Goal: Task Accomplishment & Management: Use online tool/utility

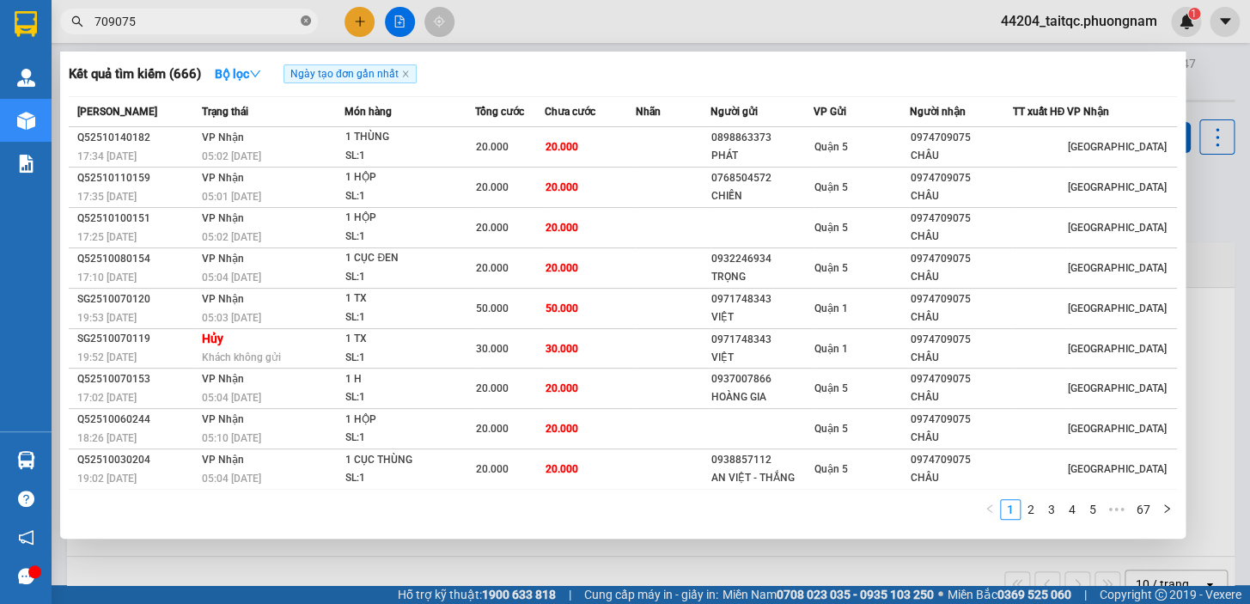
click at [306, 21] on icon "close-circle" at bounding box center [306, 20] width 10 height 10
click at [197, 21] on input "text" at bounding box center [195, 21] width 203 height 19
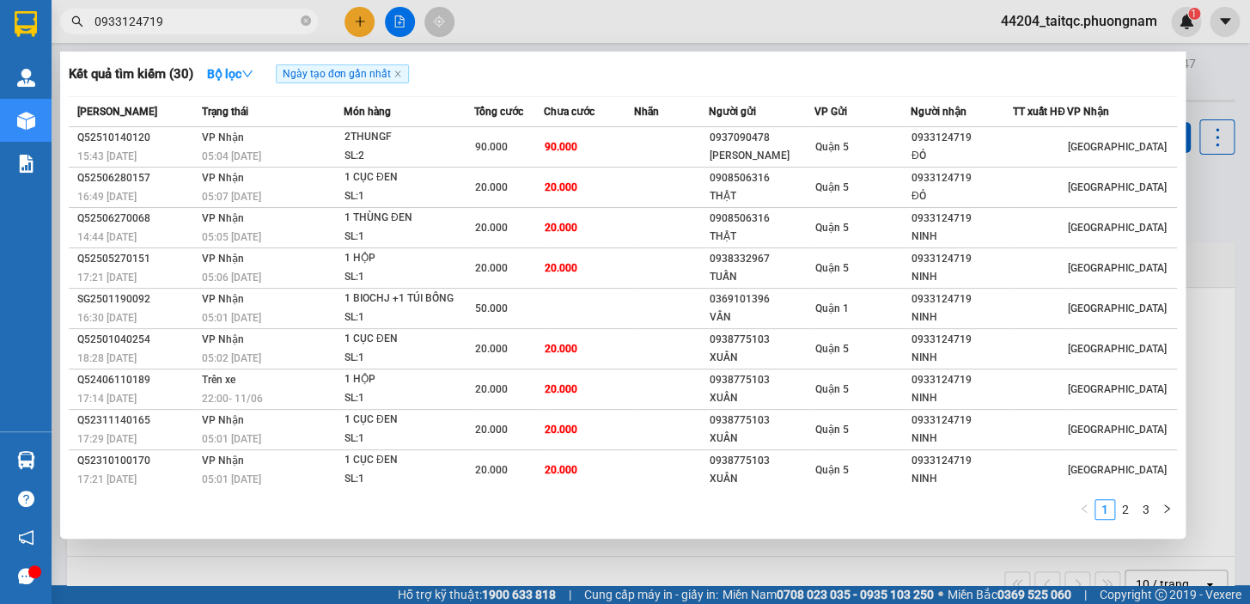
type input "0933124719"
click at [860, 514] on div "1 2 3" at bounding box center [623, 514] width 1108 height 31
click at [303, 23] on icon "close-circle" at bounding box center [306, 20] width 10 height 10
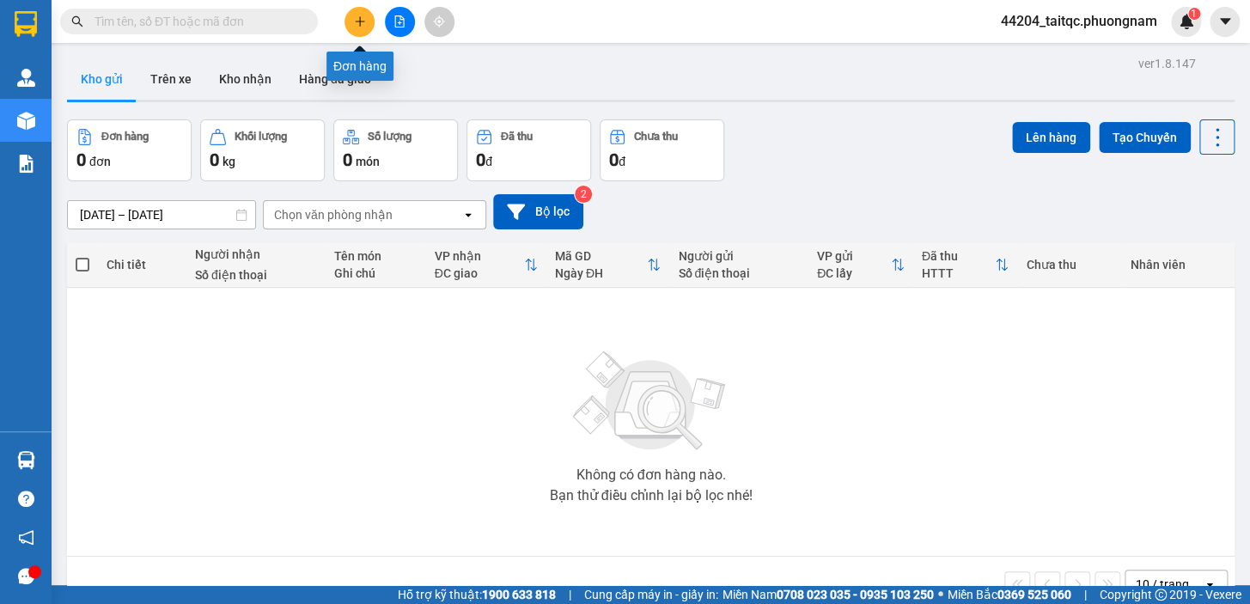
click at [354, 27] on icon "plus" at bounding box center [360, 21] width 12 height 12
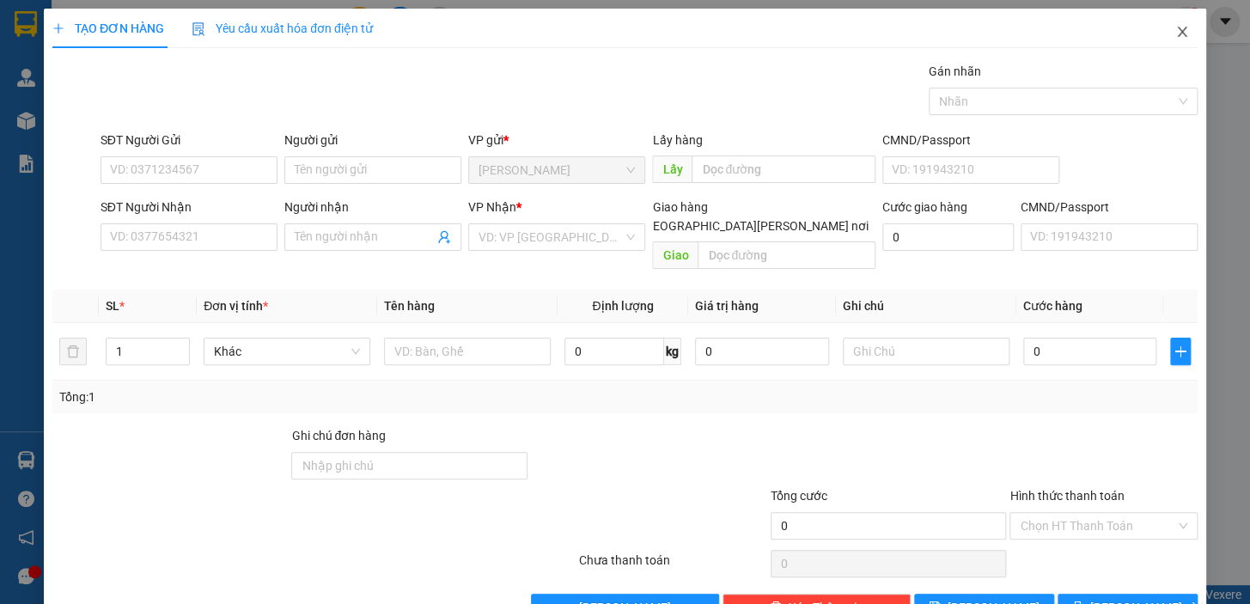
click at [1177, 31] on span "Close" at bounding box center [1182, 33] width 48 height 48
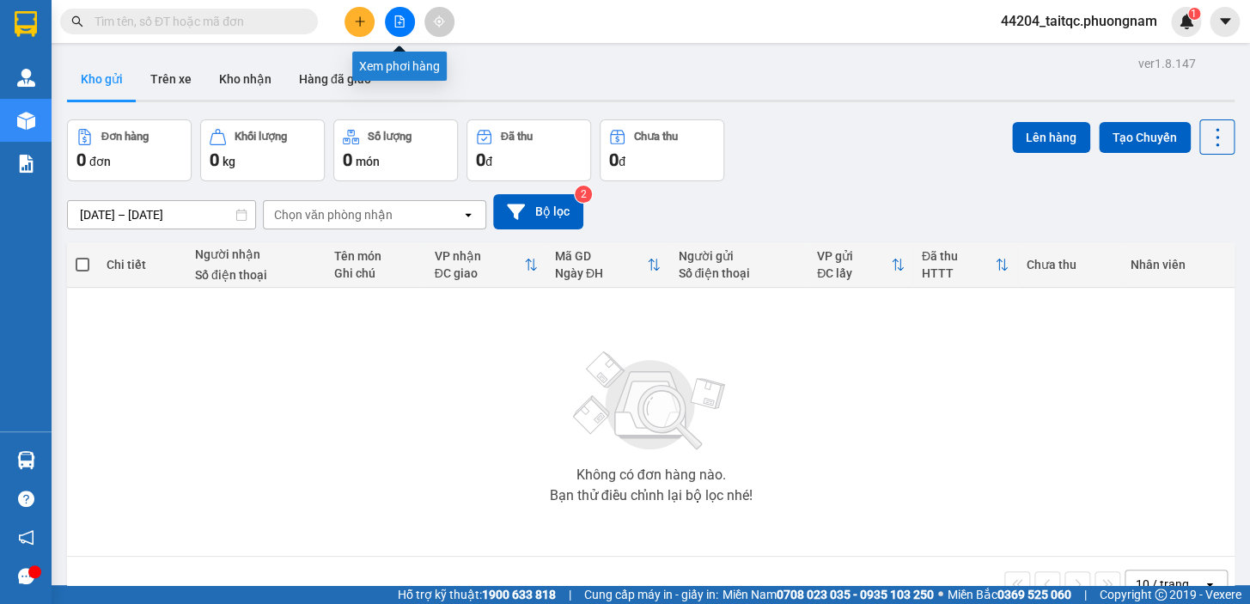
click at [397, 25] on icon "file-add" at bounding box center [399, 21] width 12 height 12
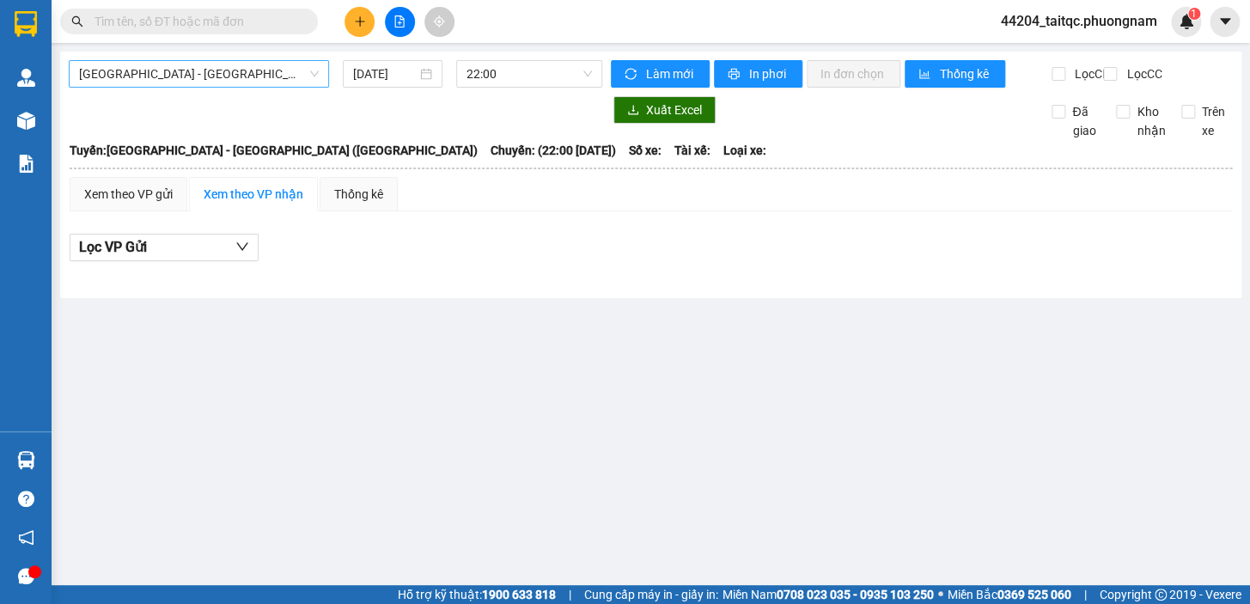
click at [255, 69] on span "[GEOGRAPHIC_DATA] - [GEOGRAPHIC_DATA] ([GEOGRAPHIC_DATA])" at bounding box center [199, 74] width 240 height 26
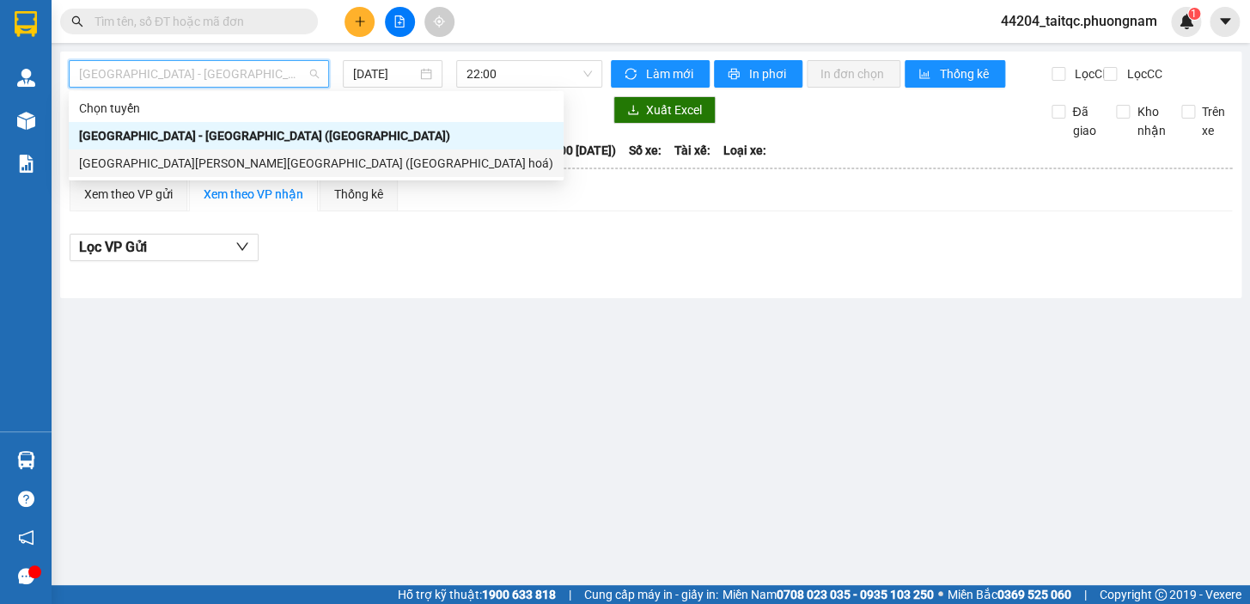
click at [170, 166] on div "Nha Trang - Sài Gòn (Hàng hoá)" at bounding box center [316, 163] width 474 height 19
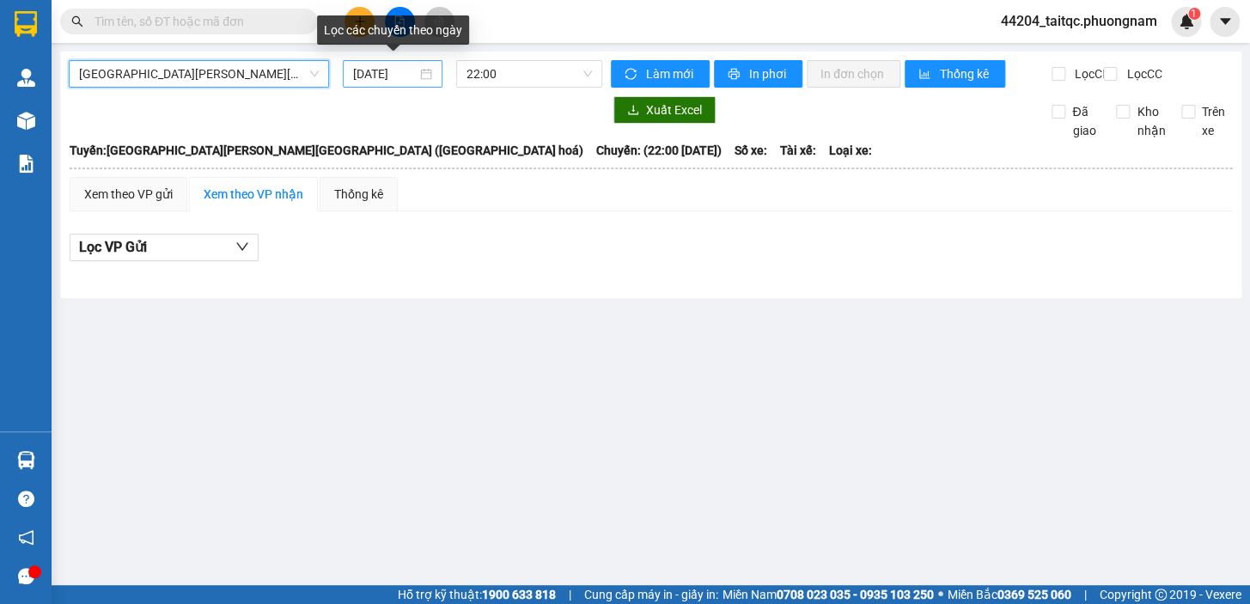
click at [386, 75] on input "15/10/2025" at bounding box center [385, 73] width 64 height 19
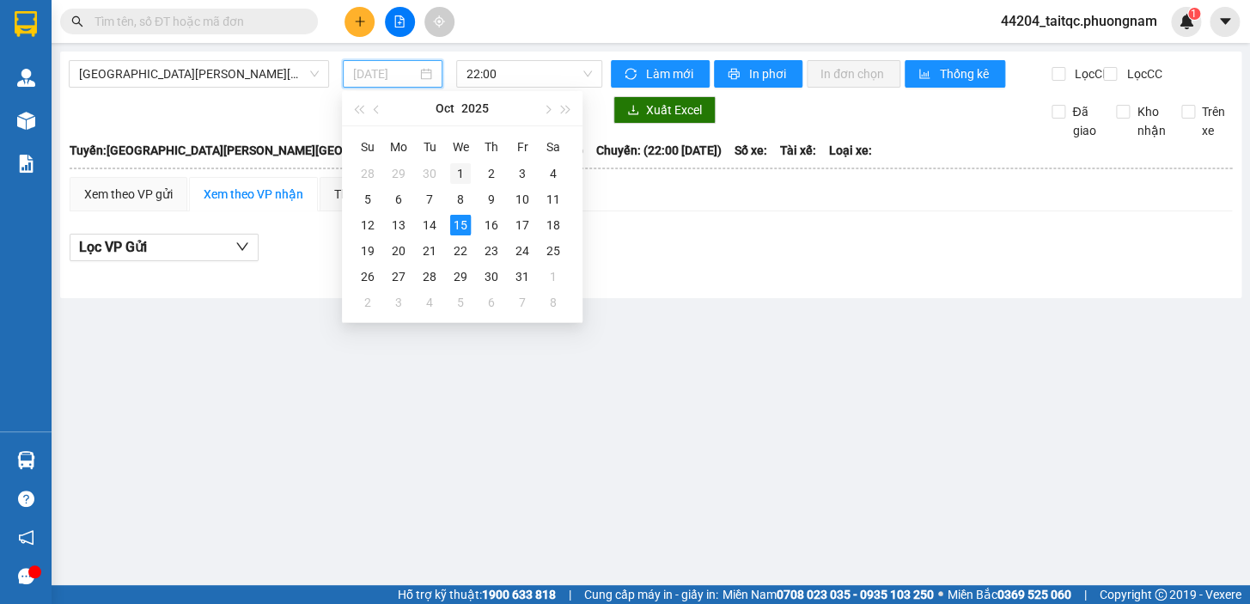
click at [463, 172] on div "1" at bounding box center [460, 173] width 21 height 21
type input "01/10/2025"
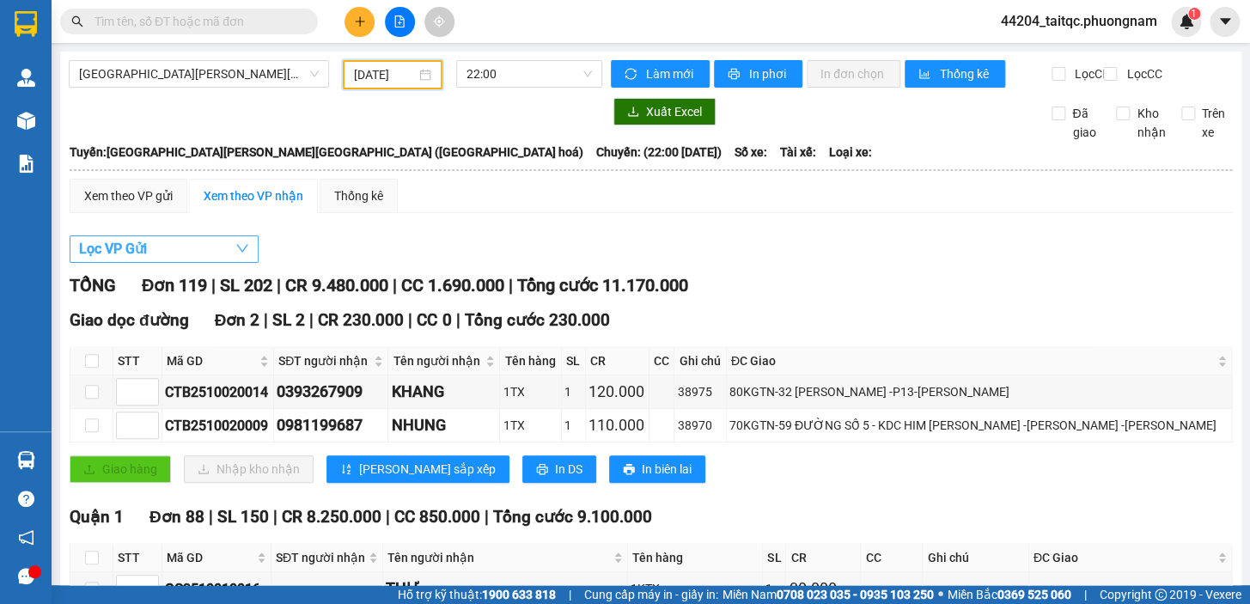
click at [202, 250] on button "Lọc VP Gửi" at bounding box center [164, 248] width 189 height 27
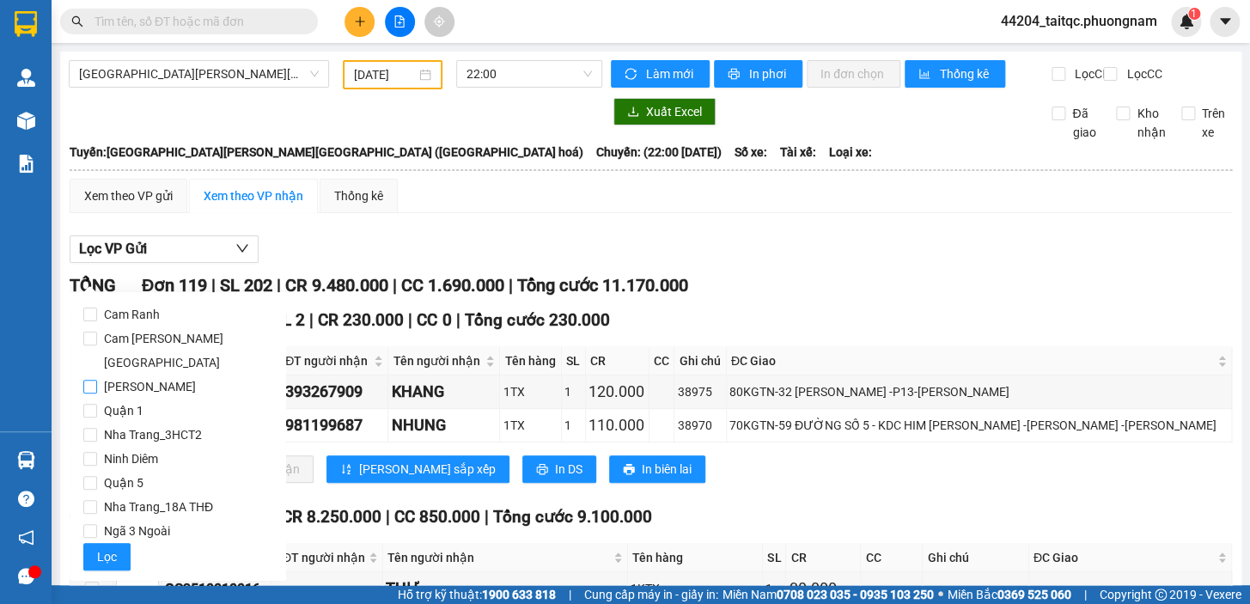
click at [134, 375] on span "[GEOGRAPHIC_DATA]" at bounding box center [150, 387] width 106 height 24
click at [97, 380] on input "[GEOGRAPHIC_DATA]" at bounding box center [90, 387] width 14 height 14
checkbox input "true"
click at [112, 547] on span "Lọc" at bounding box center [107, 556] width 20 height 19
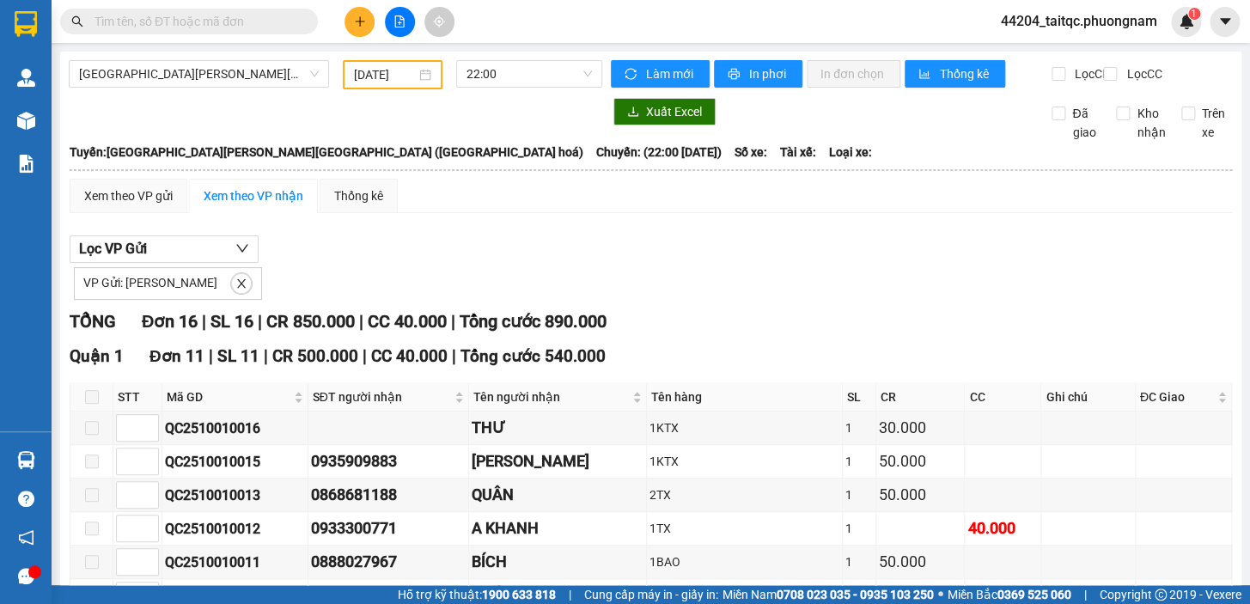
click at [382, 69] on input "01/10/2025" at bounding box center [385, 74] width 63 height 19
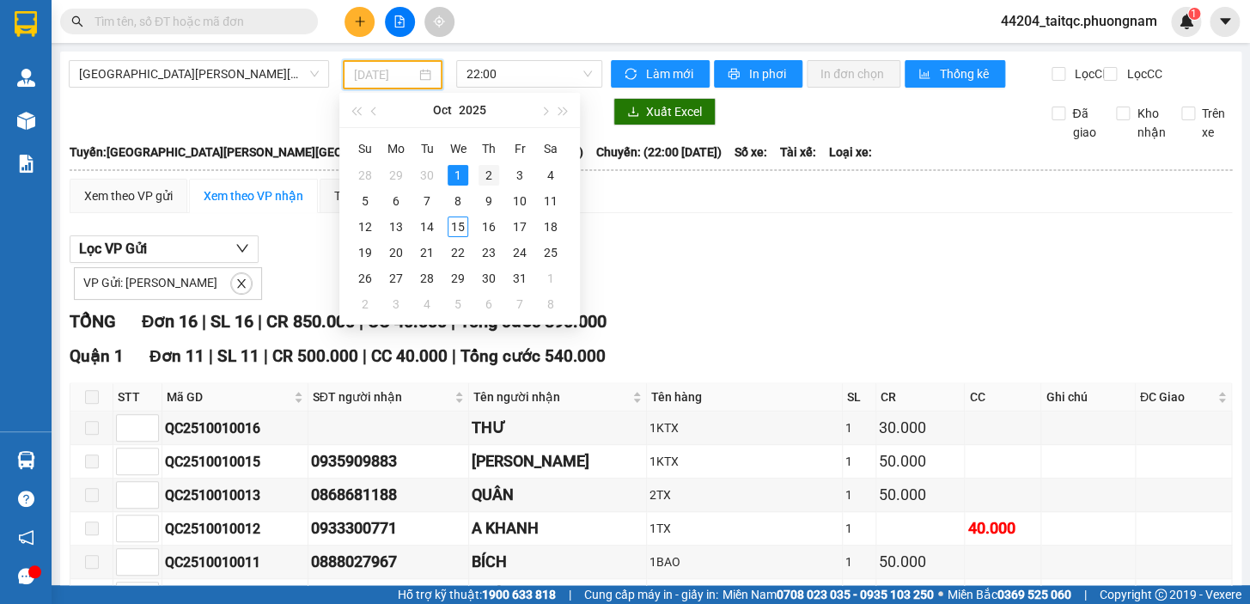
click at [491, 178] on div "2" at bounding box center [489, 175] width 21 height 21
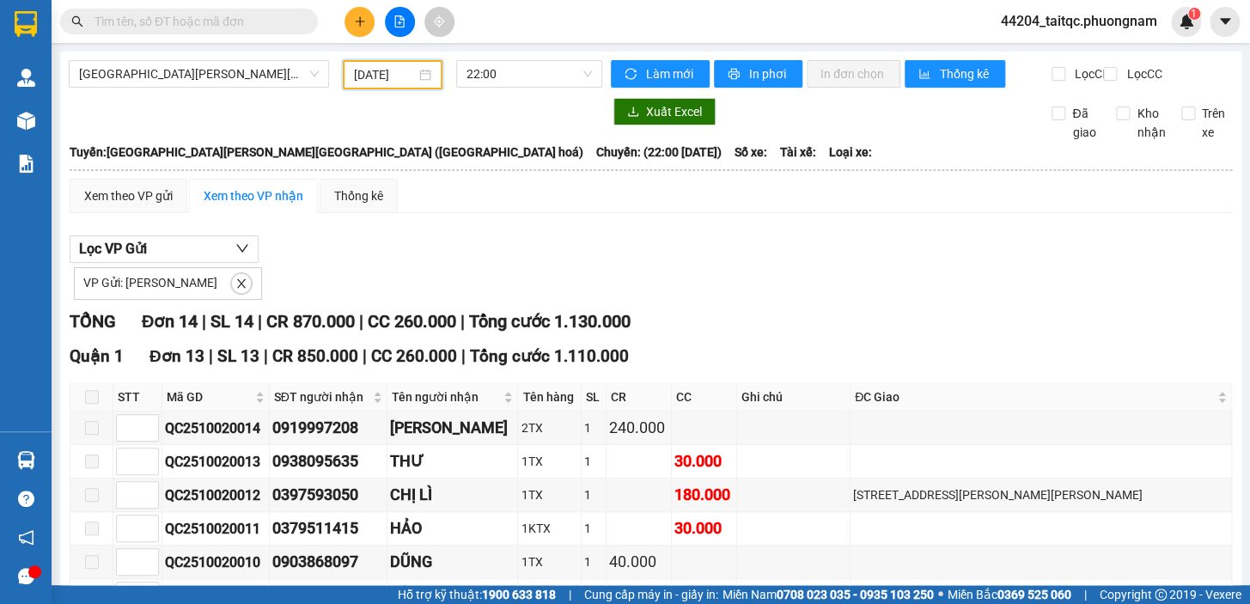
click at [377, 69] on input "02/10/2025" at bounding box center [385, 74] width 63 height 19
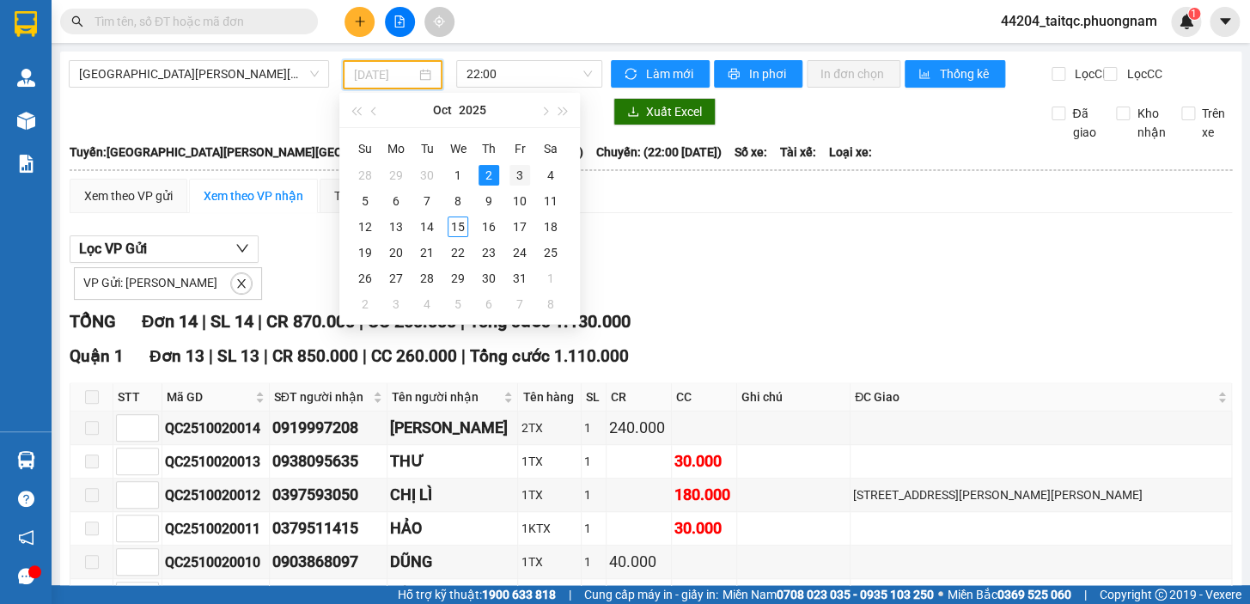
click at [516, 172] on div "3" at bounding box center [519, 175] width 21 height 21
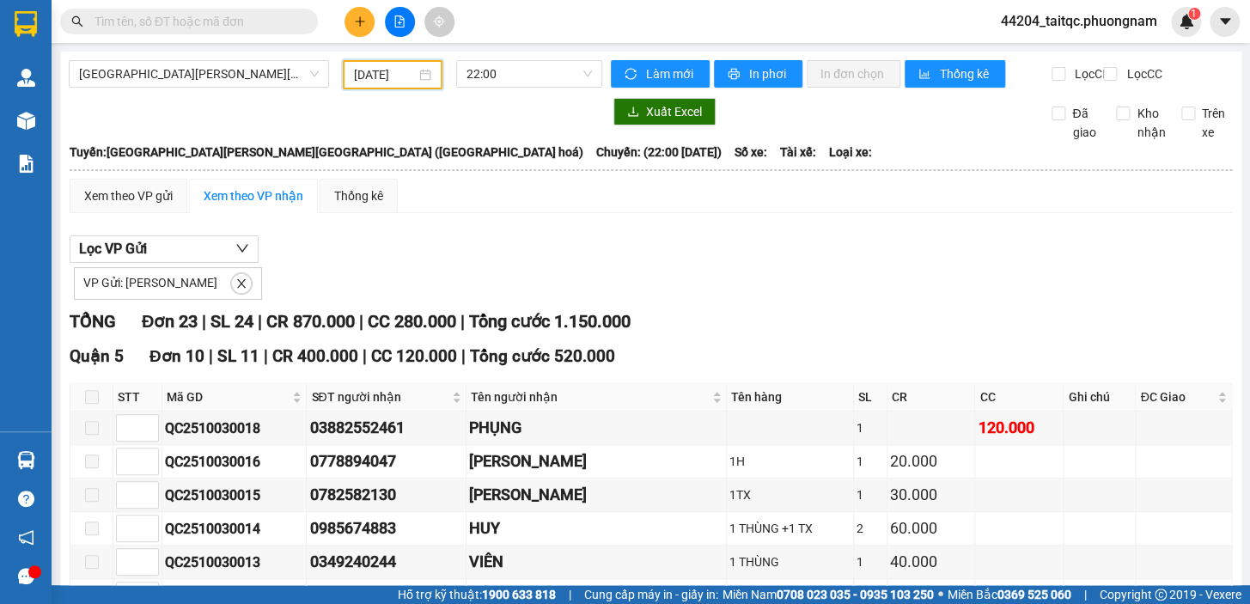
click at [379, 73] on input "03/10/2025" at bounding box center [385, 74] width 63 height 19
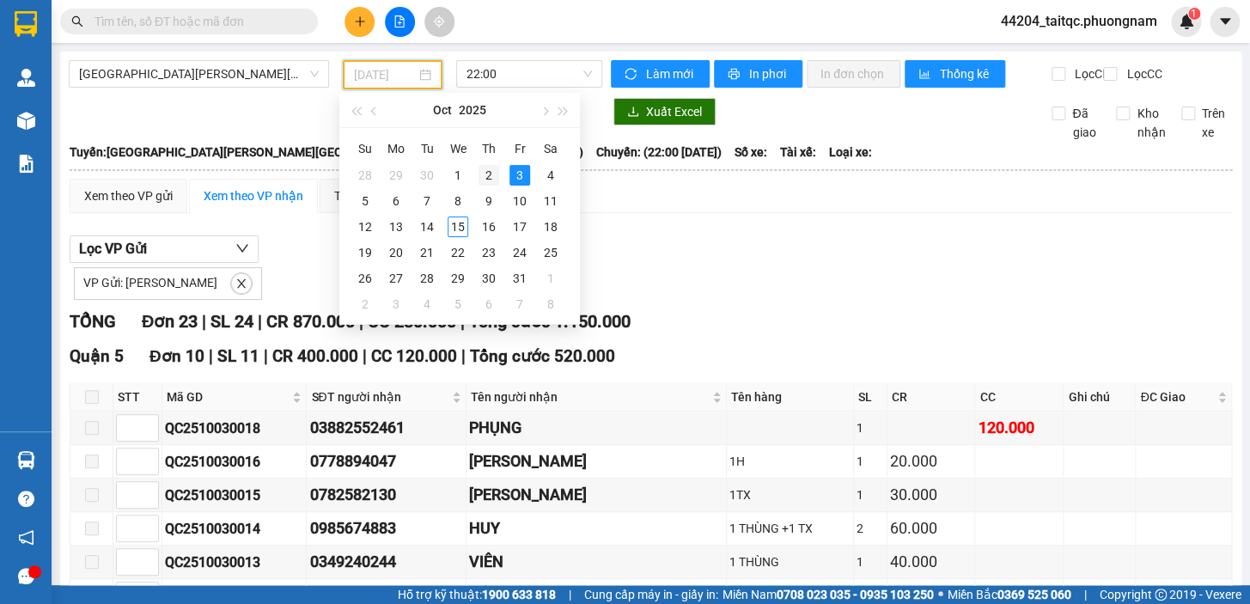
click at [487, 176] on div "2" at bounding box center [489, 175] width 21 height 21
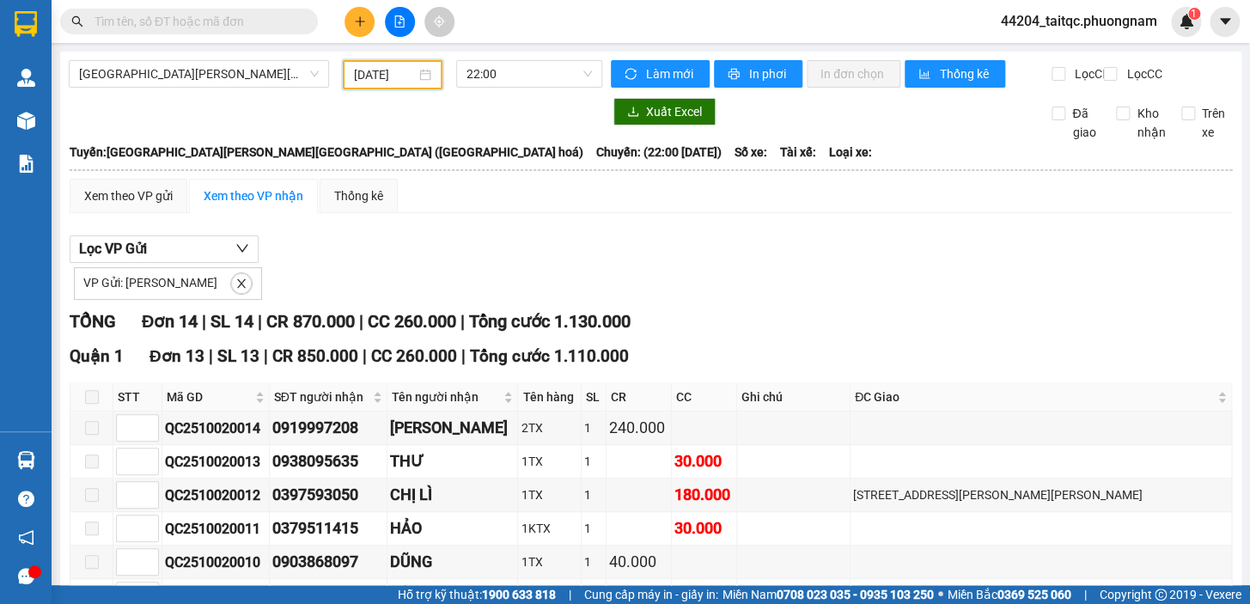
click at [387, 82] on input "02/10/2025" at bounding box center [385, 74] width 63 height 19
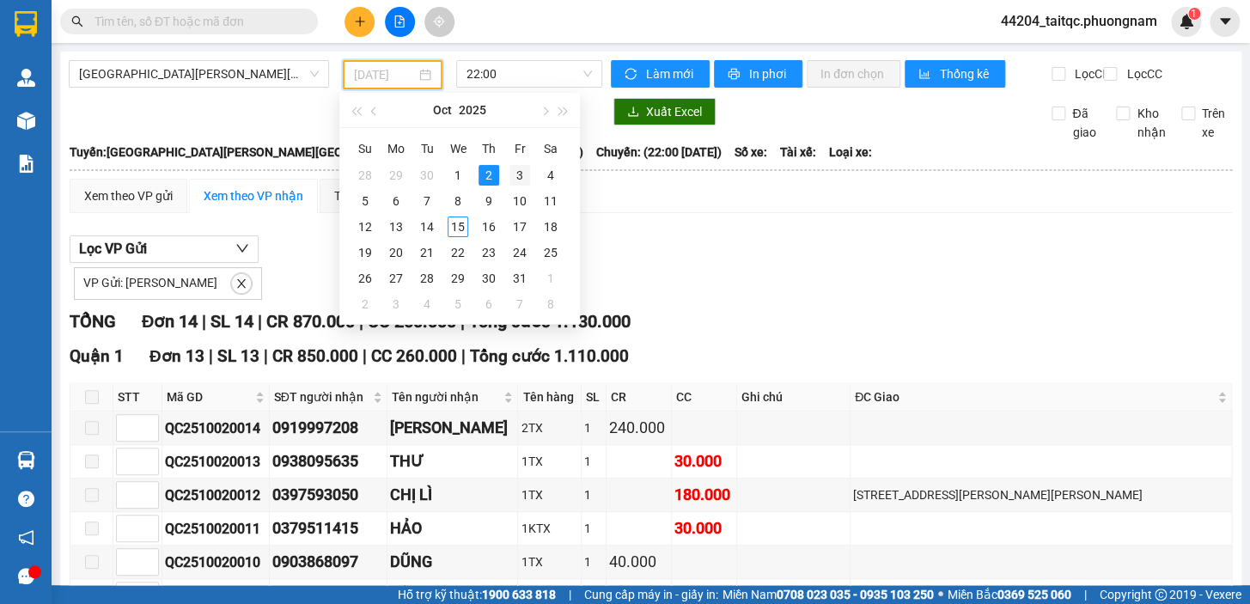
click at [516, 174] on div "3" at bounding box center [519, 175] width 21 height 21
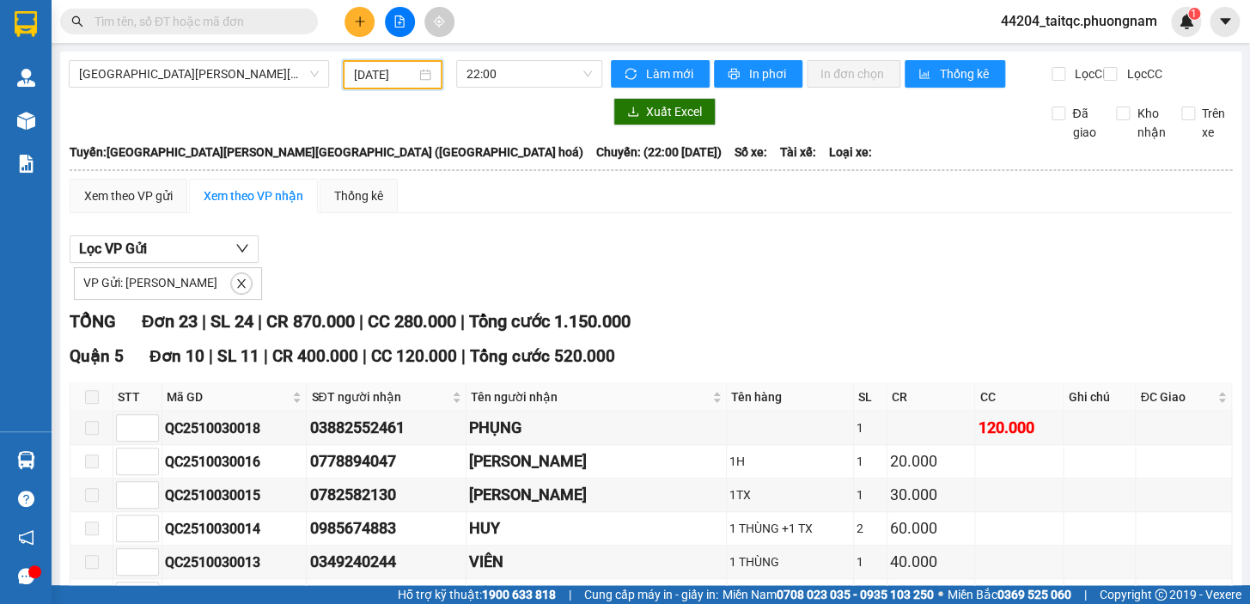
click at [381, 76] on input "03/10/2025" at bounding box center [385, 74] width 63 height 19
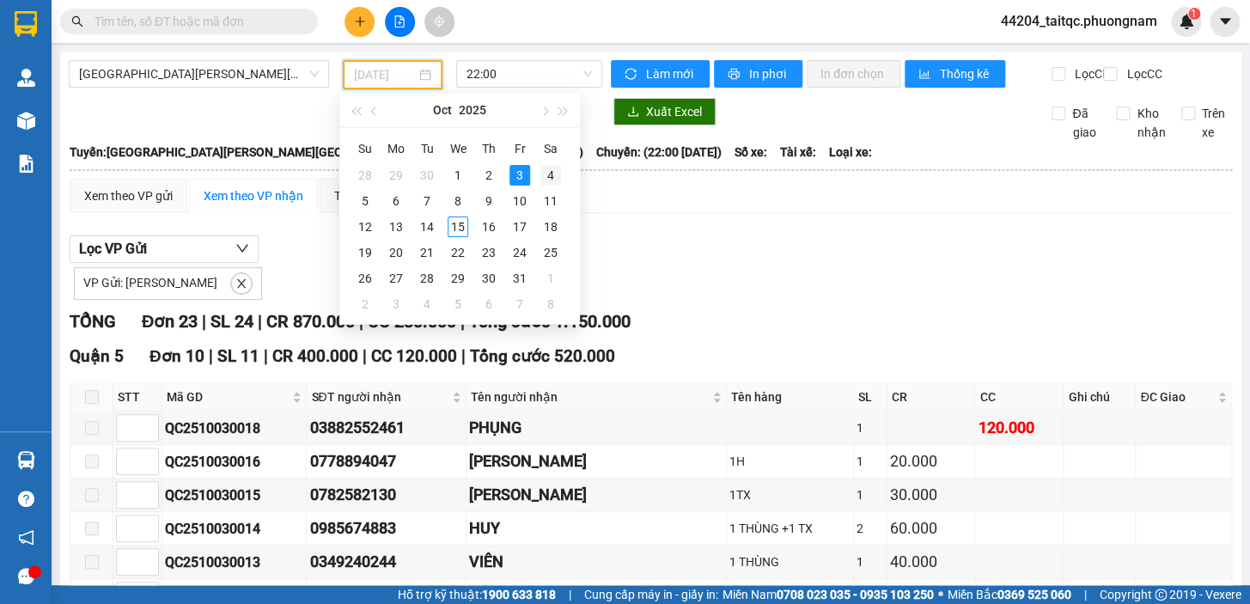
click at [552, 172] on div "4" at bounding box center [550, 175] width 21 height 21
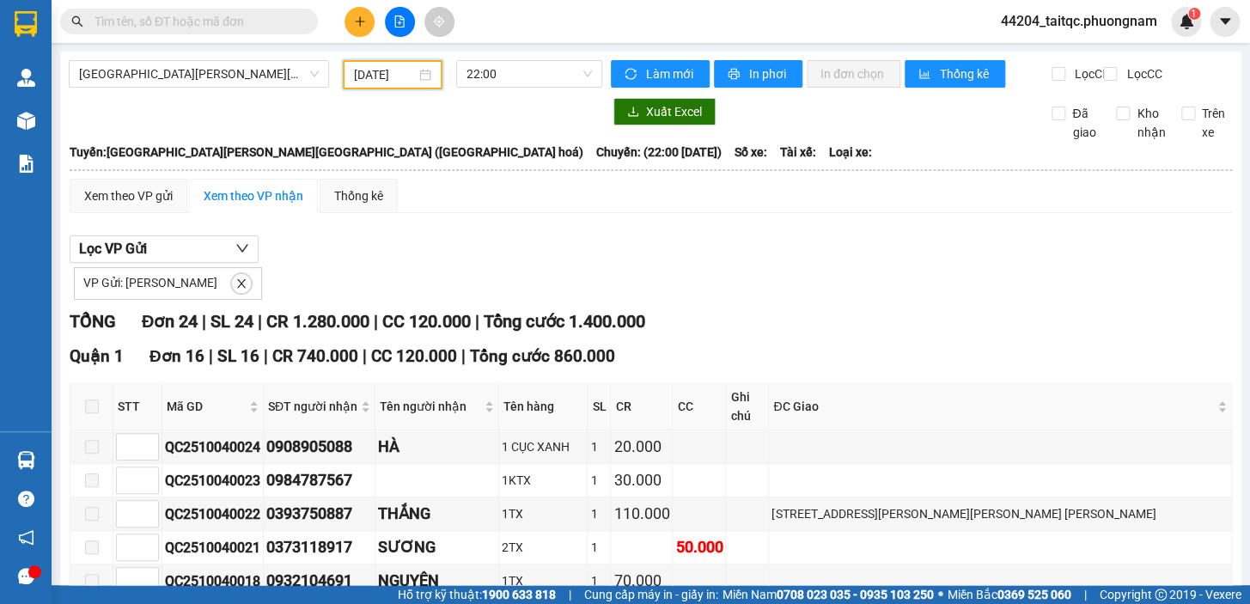
click at [402, 75] on input "04/10/2025" at bounding box center [385, 74] width 63 height 19
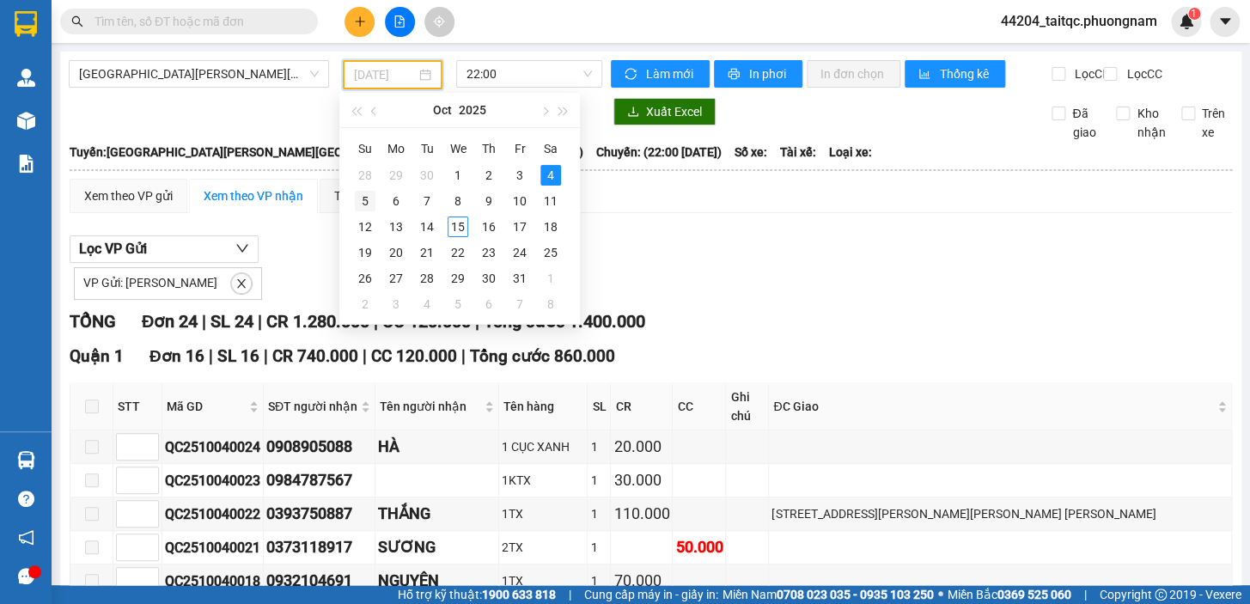
click at [369, 200] on div "5" at bounding box center [365, 201] width 21 height 21
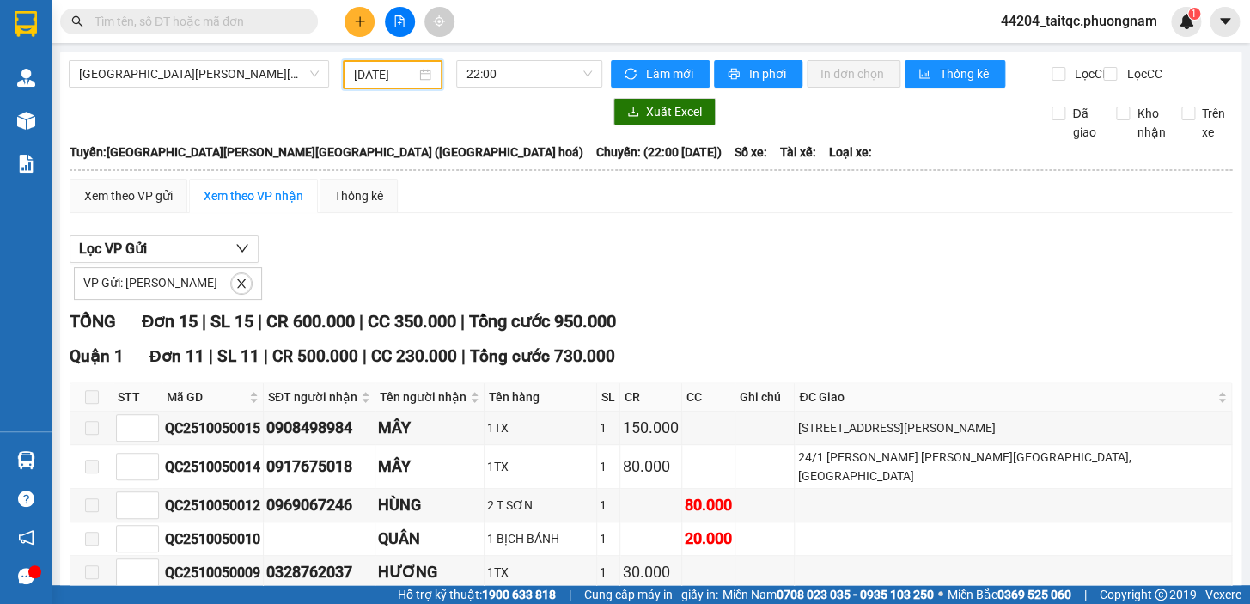
click at [401, 73] on input "05/10/2025" at bounding box center [385, 74] width 63 height 19
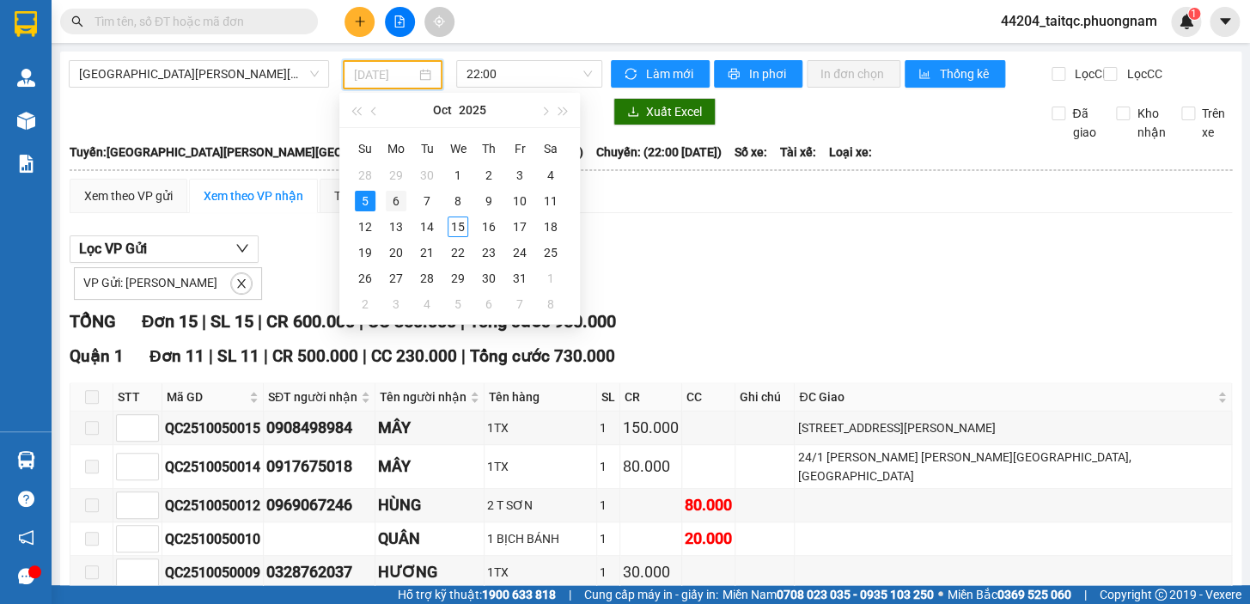
click at [399, 197] on div "6" at bounding box center [396, 201] width 21 height 21
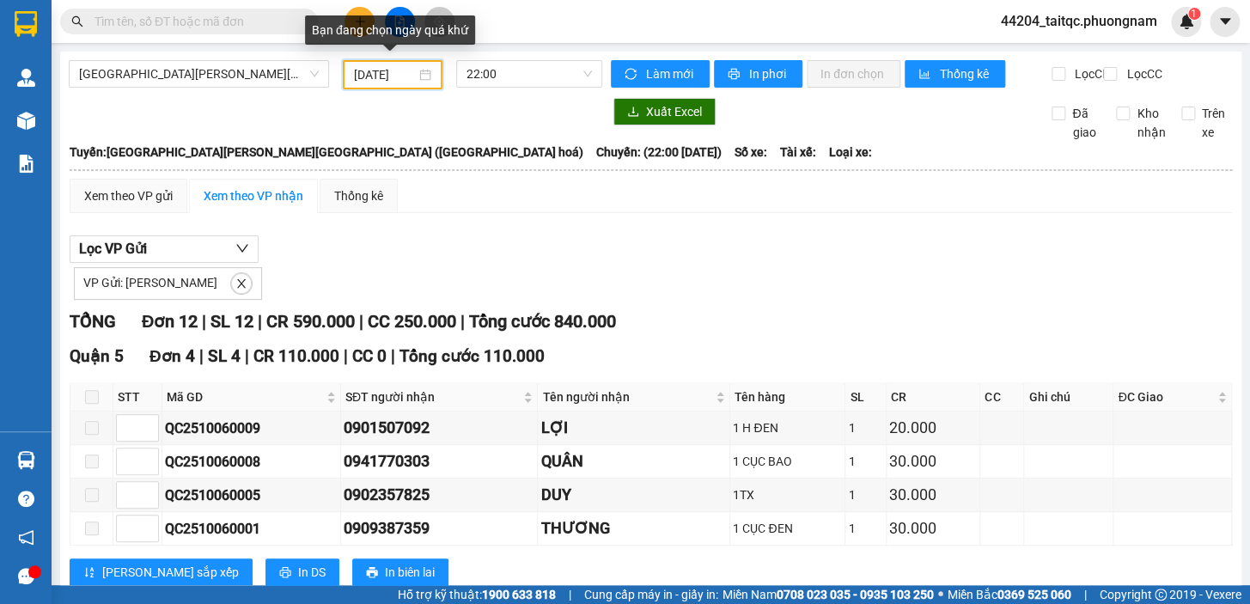
click at [395, 69] on input "06/10/2025" at bounding box center [385, 74] width 63 height 19
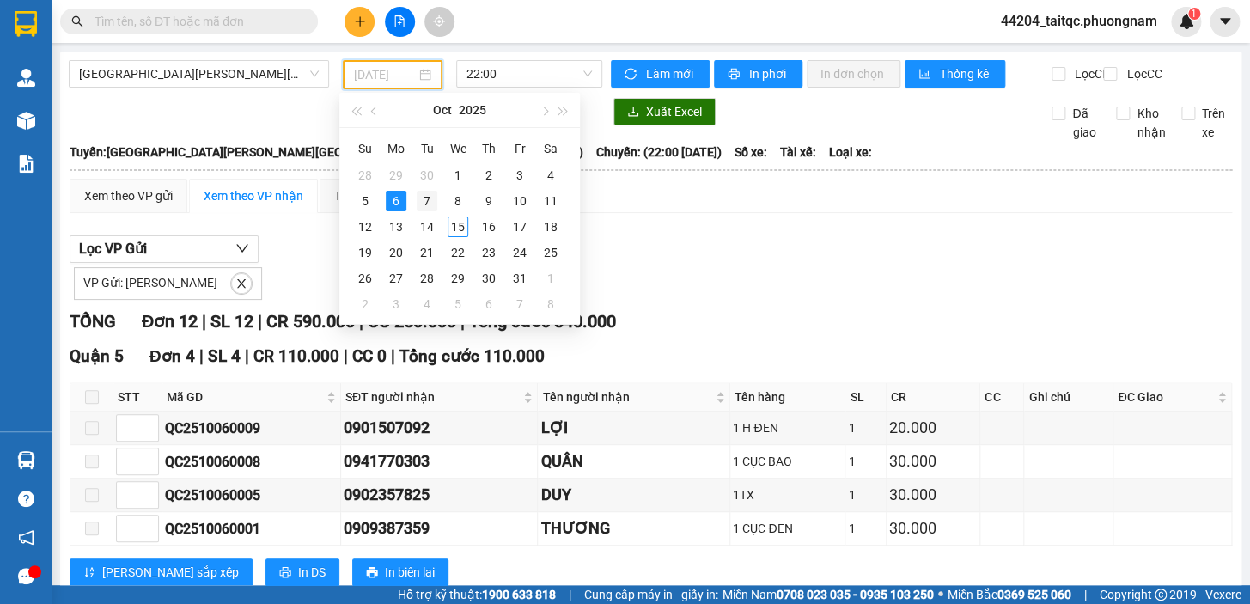
click at [426, 203] on div "7" at bounding box center [427, 201] width 21 height 21
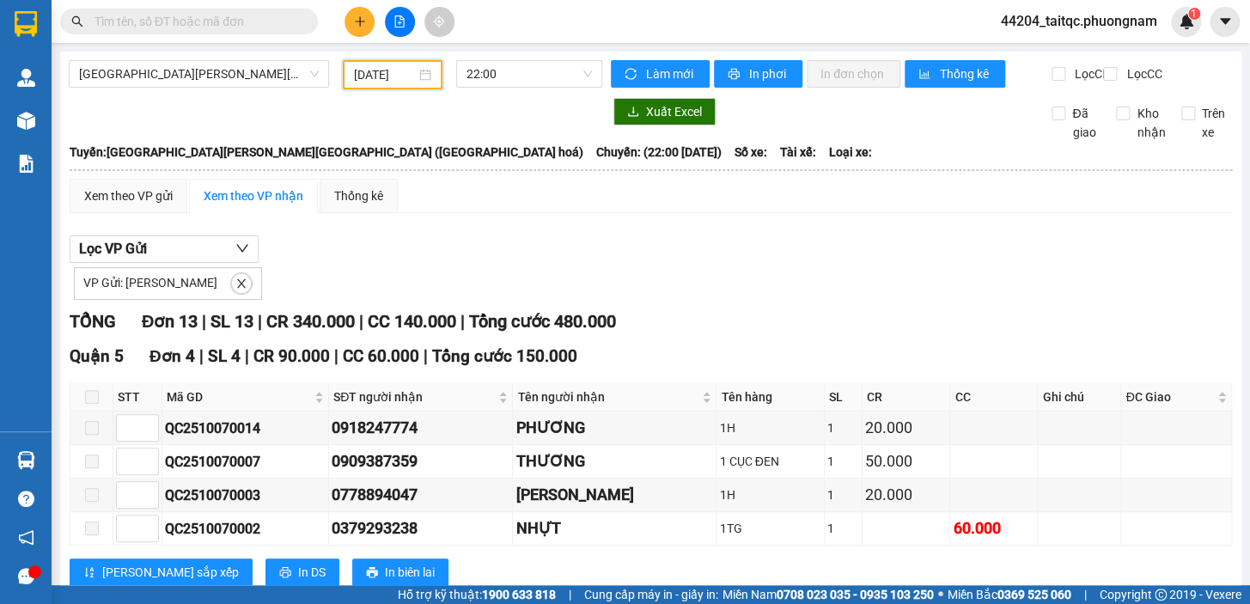
click at [369, 71] on input "07/10/2025" at bounding box center [385, 74] width 63 height 19
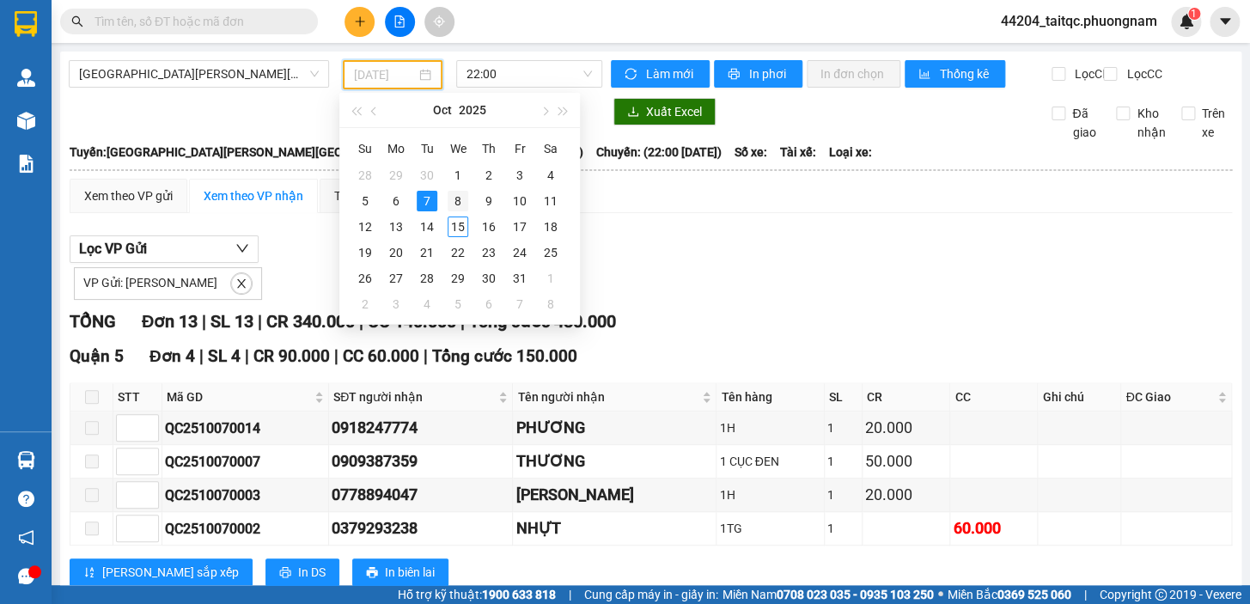
click at [461, 195] on div "8" at bounding box center [458, 201] width 21 height 21
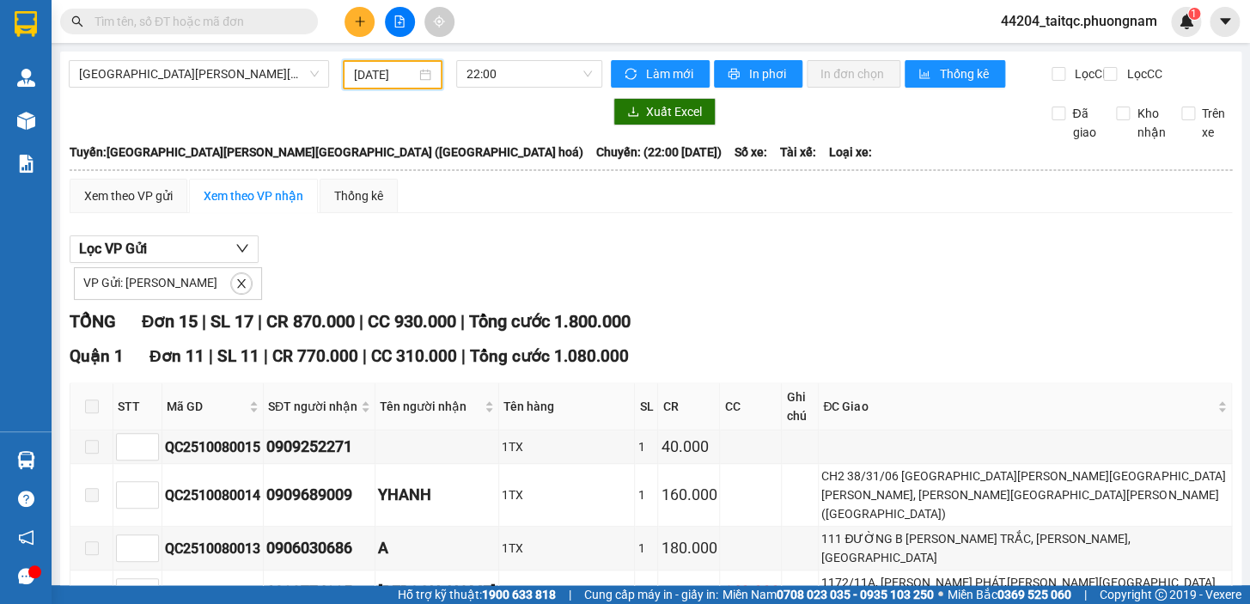
click at [399, 69] on input "08/10/2025" at bounding box center [385, 74] width 63 height 19
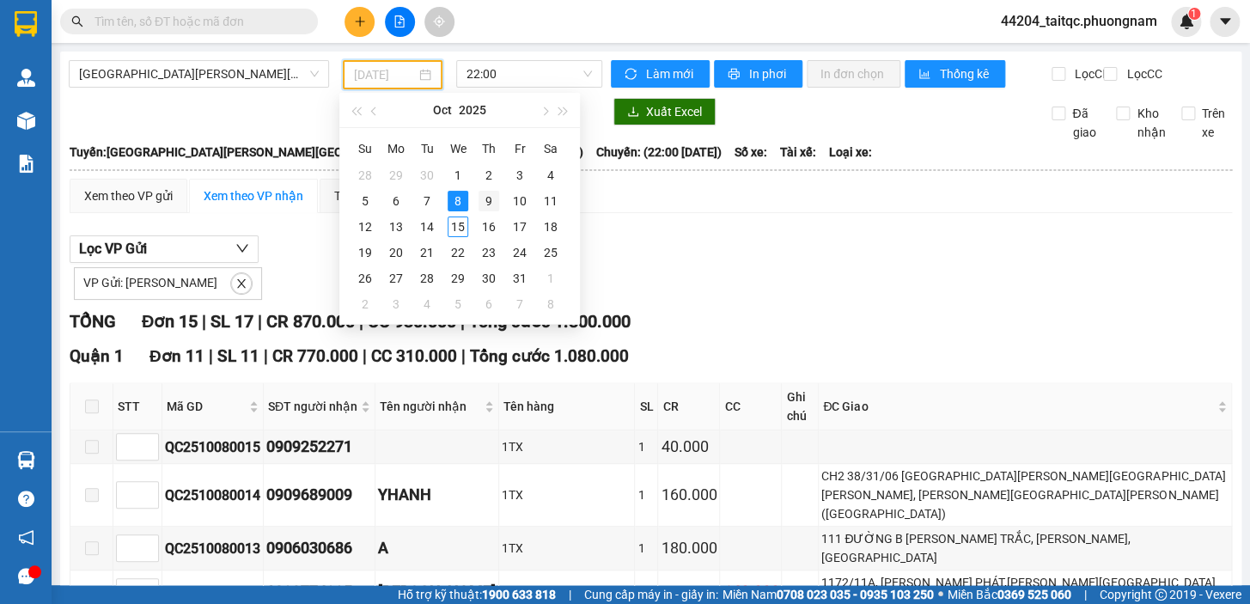
click at [484, 202] on div "9" at bounding box center [489, 201] width 21 height 21
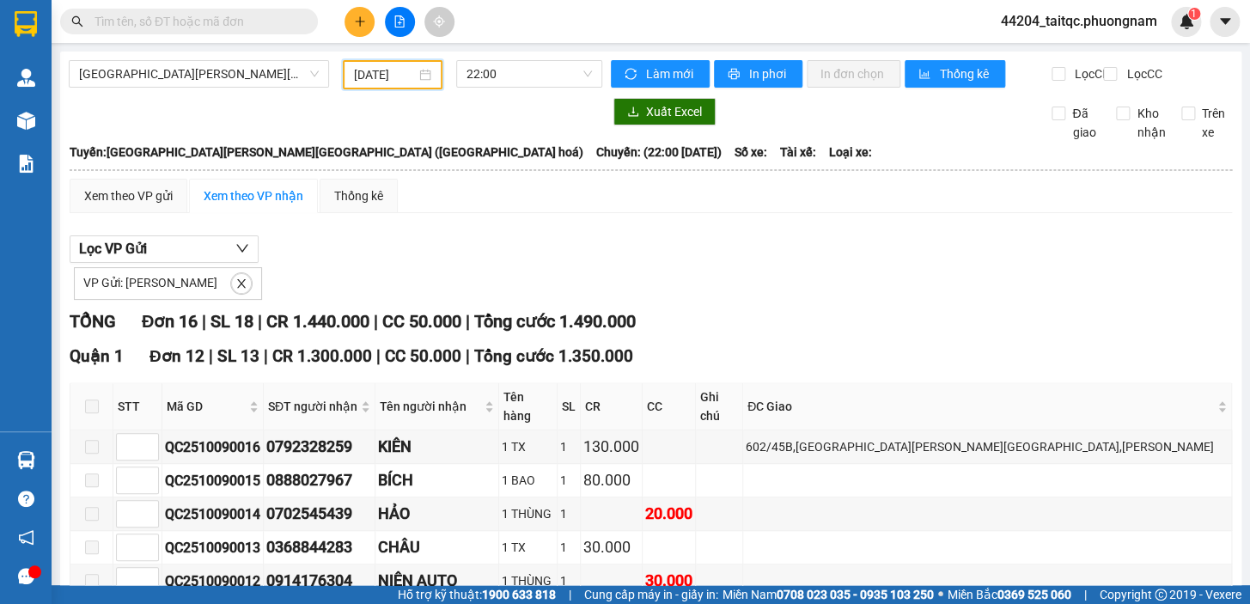
click at [377, 76] on input "09/10/2025" at bounding box center [385, 74] width 63 height 19
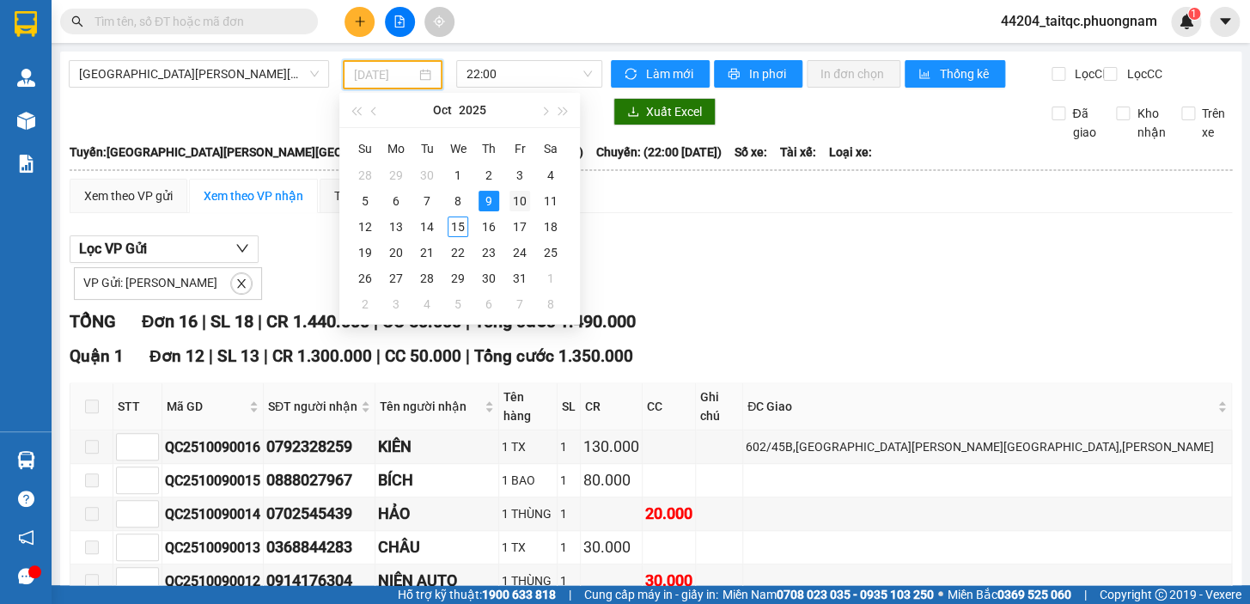
click at [517, 201] on div "10" at bounding box center [519, 201] width 21 height 21
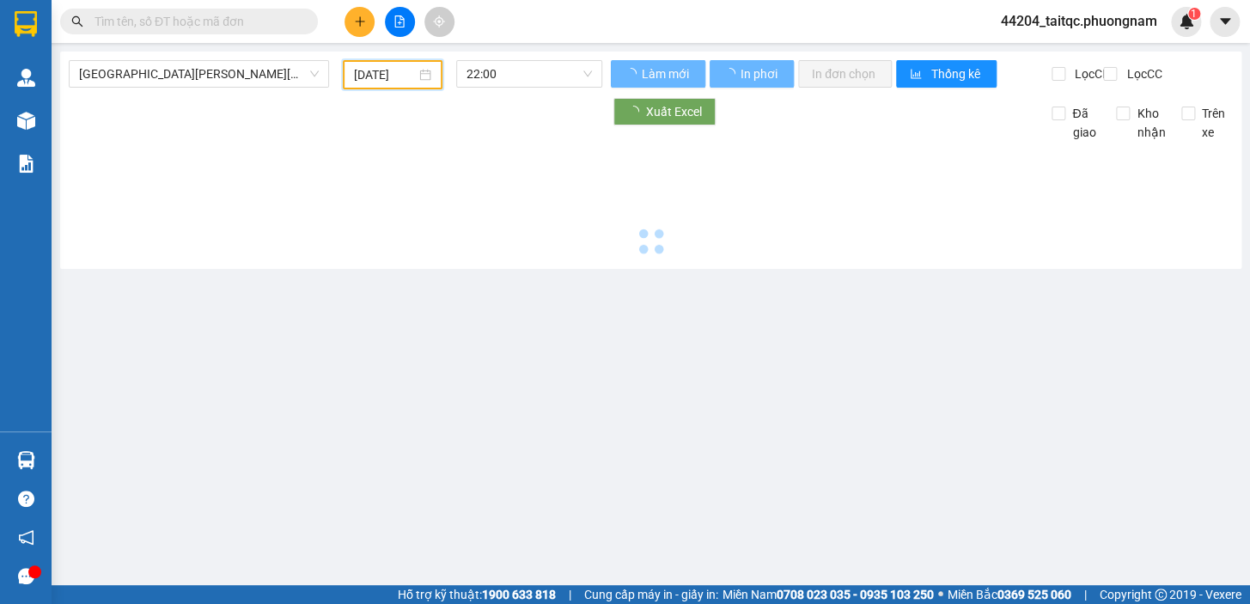
type input "10/10/2025"
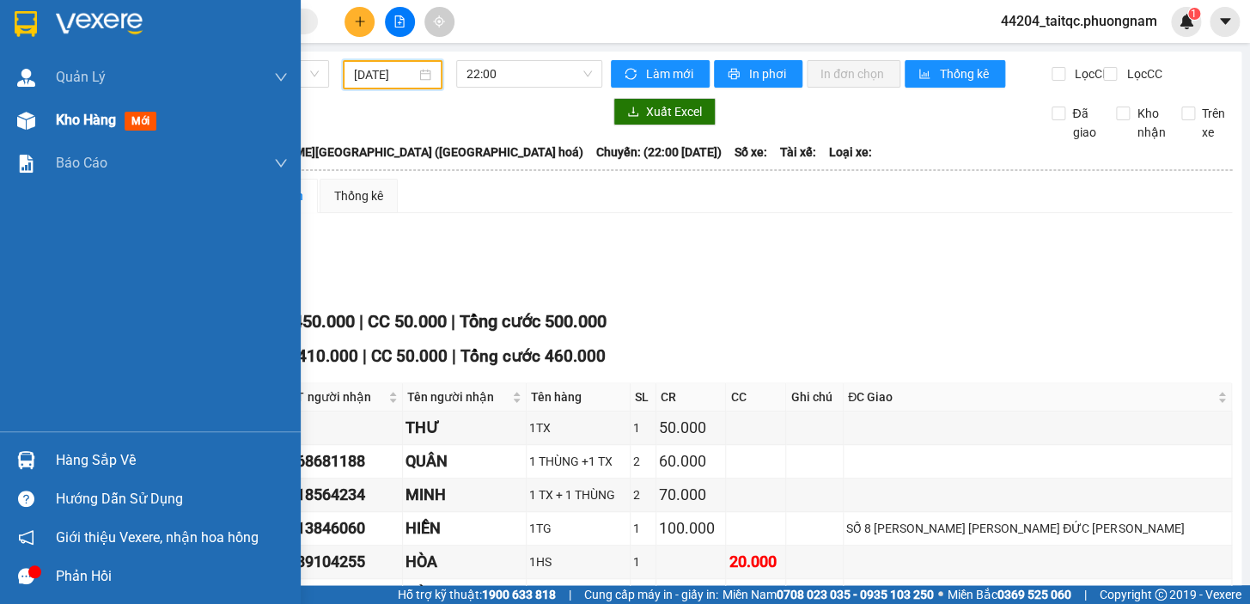
click at [50, 125] on div "Kho hàng mới" at bounding box center [150, 120] width 301 height 43
